Goal: Information Seeking & Learning: Learn about a topic

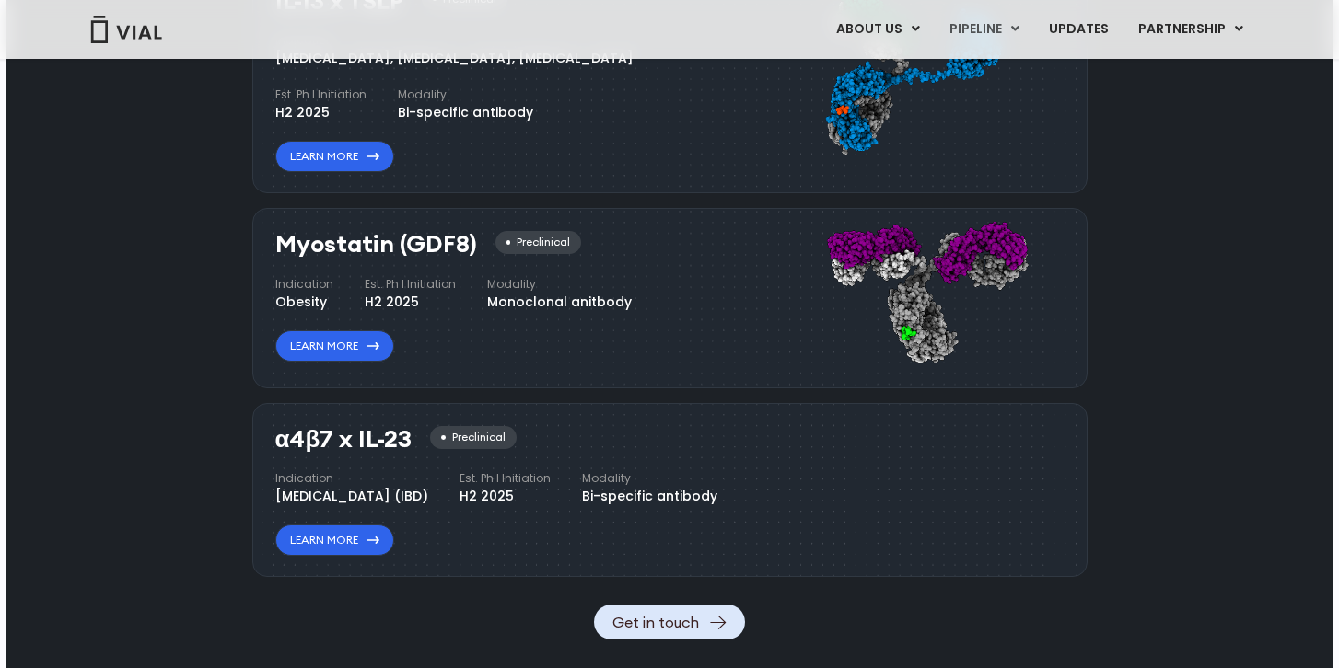
scroll to position [1809, 0]
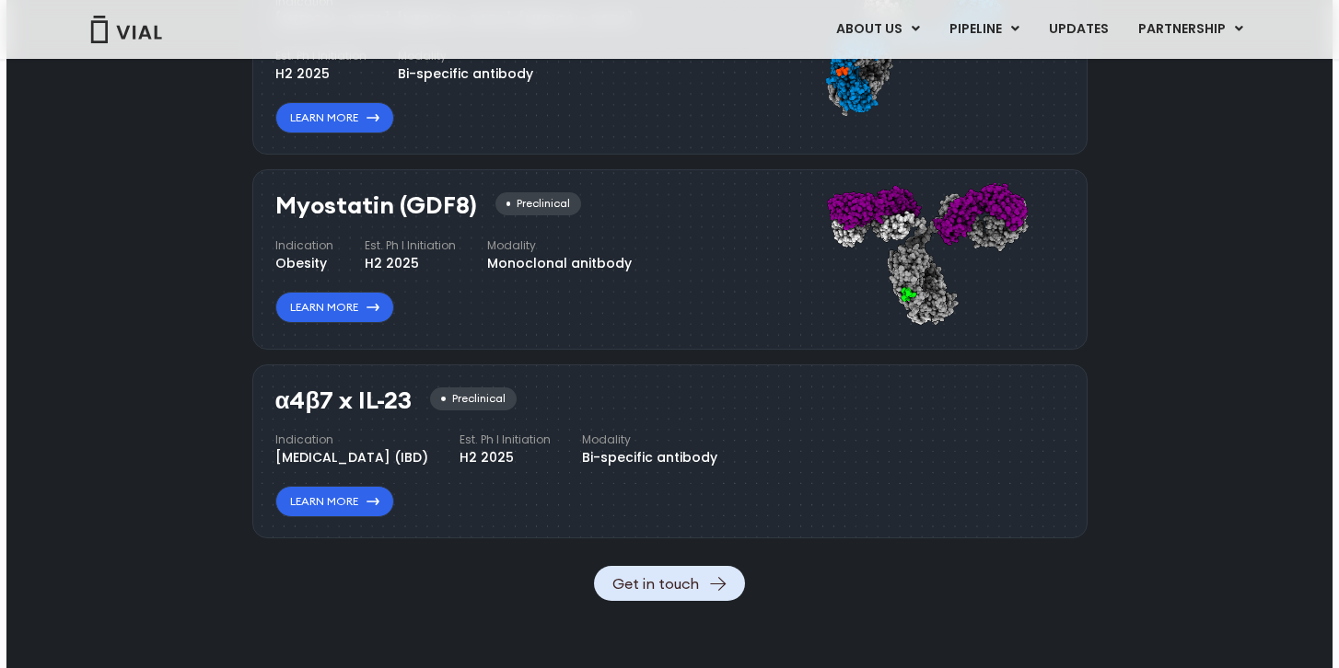
drag, startPoint x: 292, startPoint y: 204, endPoint x: 416, endPoint y: 207, distance: 124.3
click at [419, 207] on h3 "Myostatin (GDF8)" at bounding box center [376, 205] width 202 height 27
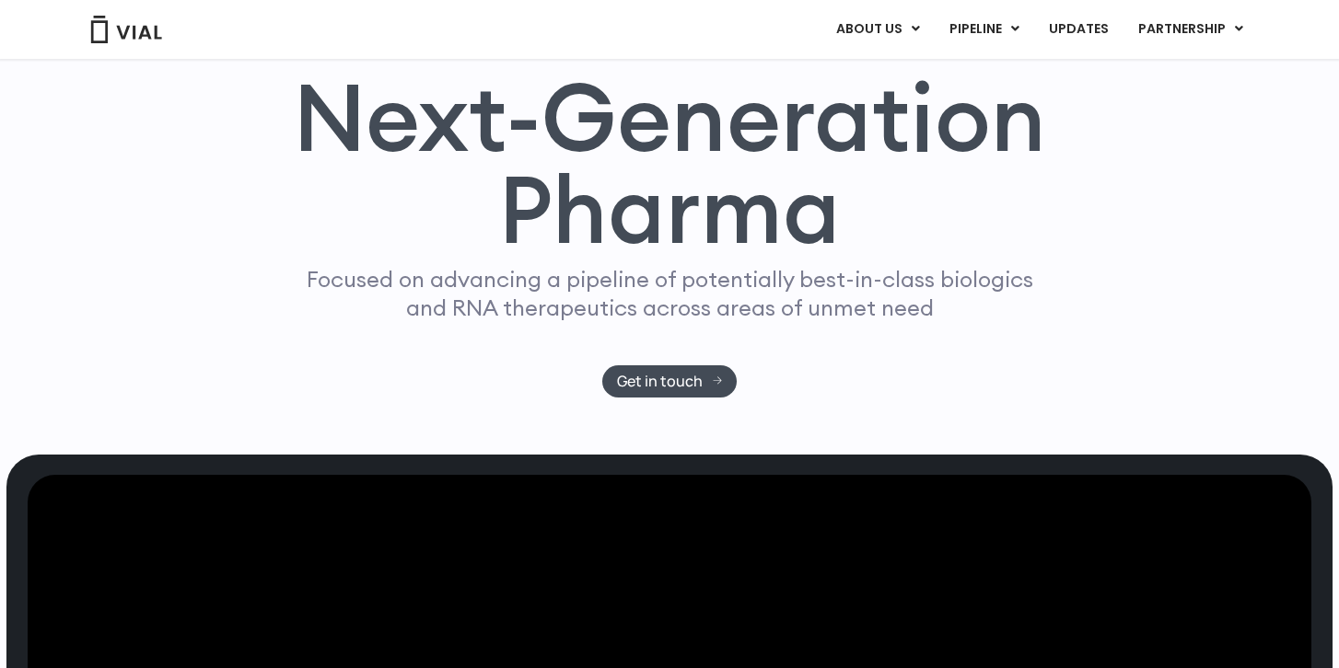
scroll to position [0, 0]
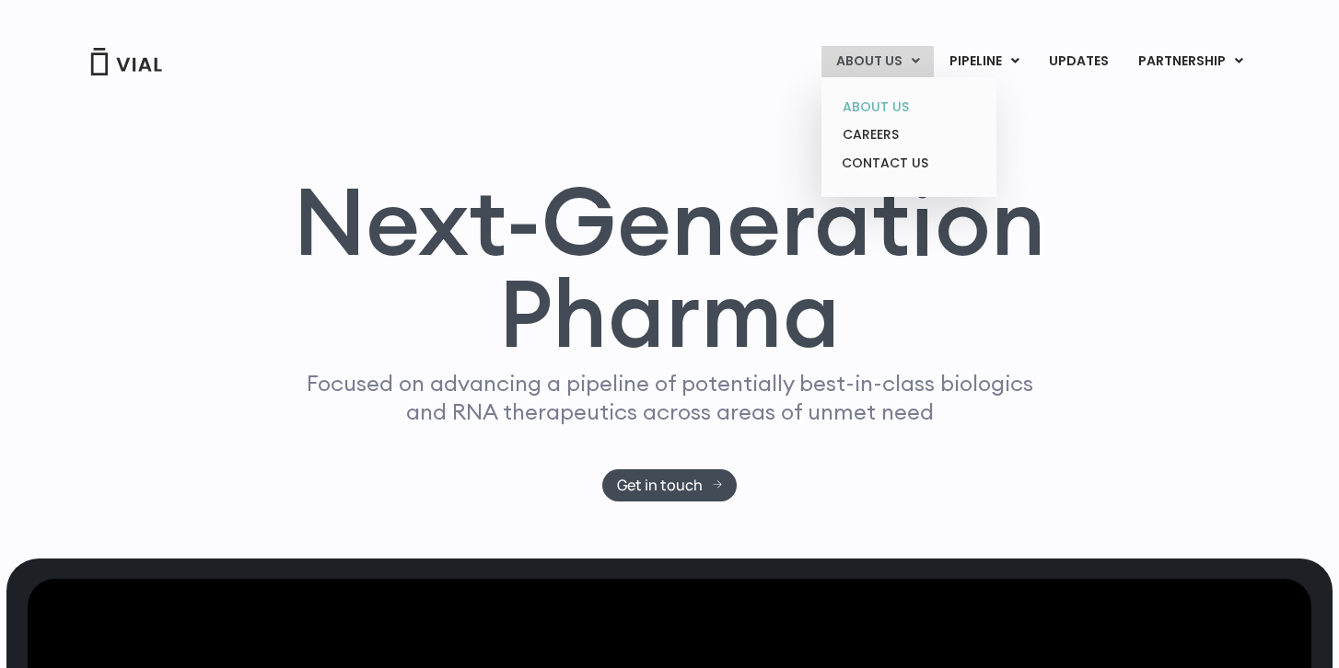
click at [881, 94] on link "ABOUT US" at bounding box center [908, 107] width 161 height 29
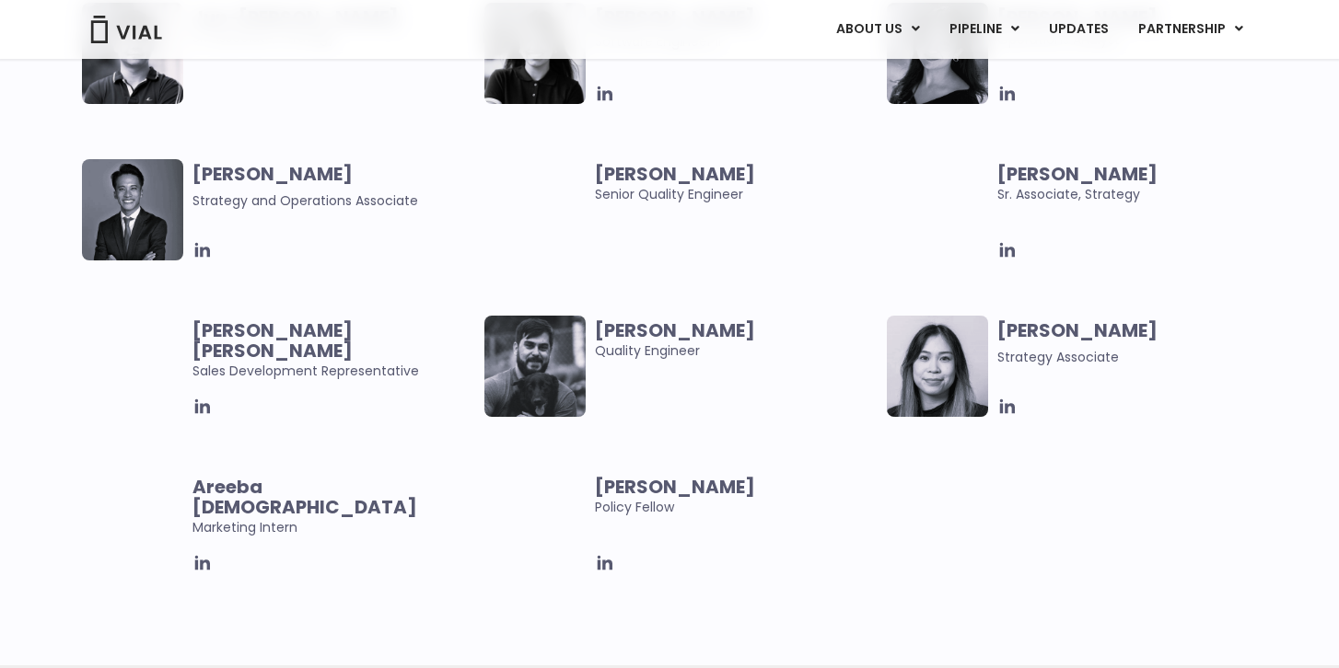
scroll to position [3596, 0]
